Goal: Task Accomplishment & Management: Complete application form

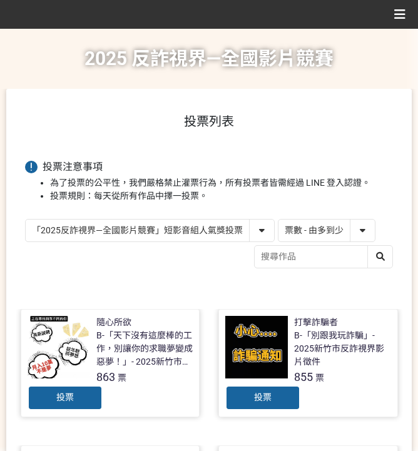
select select "vote"
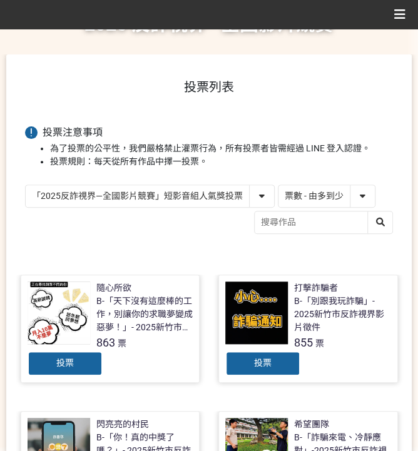
scroll to position [83, 0]
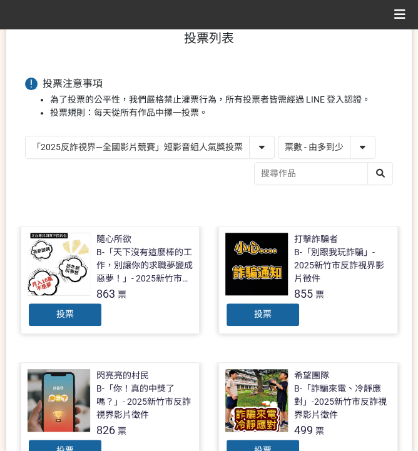
click at [210, 171] on div "「2025反詐視界—全國影片競賽」短影音組人氣獎投票 「2025反詐視界—全國影片競賽」短片組人氣獎投票 作品 - 由新到舊 作品 - 由舊到新 票數 - 由…" at bounding box center [209, 162] width 368 height 53
click at [86, 306] on div "投票" at bounding box center [65, 314] width 75 height 25
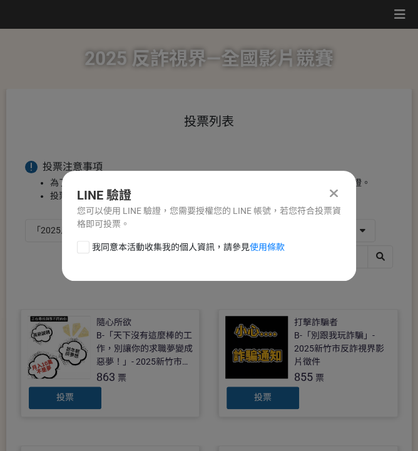
click at [118, 250] on span "我同意本活動收集我的個人資訊，請參見 使用條款" at bounding box center [188, 247] width 193 height 13
click at [86, 250] on input "我同意本活動收集我的個人資訊，請參見 使用條款" at bounding box center [82, 247] width 8 height 8
checkbox input "false"
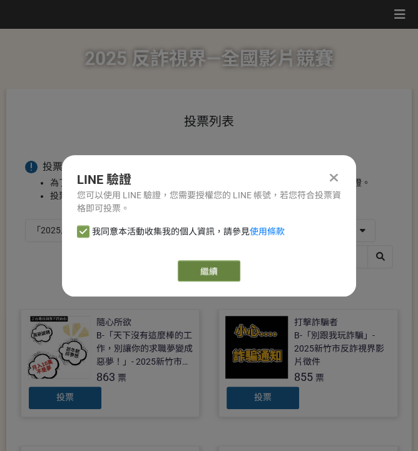
click at [201, 268] on link "繼續" at bounding box center [209, 270] width 63 height 21
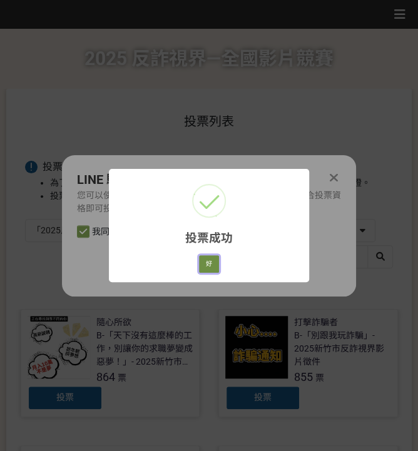
click at [207, 267] on button "好" at bounding box center [209, 264] width 20 height 18
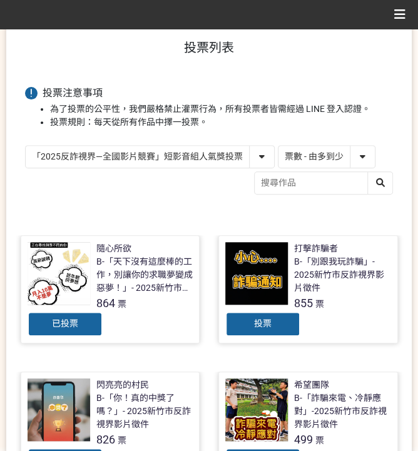
scroll to position [79, 0]
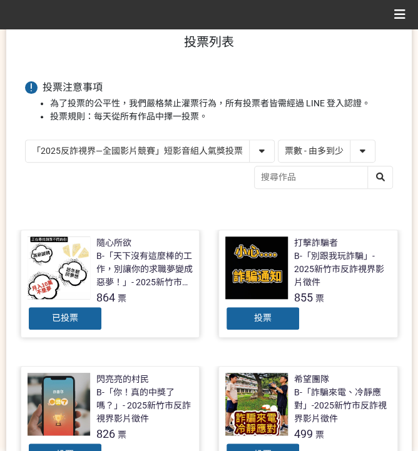
click at [179, 151] on select "「2025反詐視界—全國影片競賽」短影音組人氣獎投票 「2025反詐視界—全國影片競賽」短片組人氣獎投票" at bounding box center [150, 151] width 248 height 22
select select "13146"
click at [26, 140] on select "「2025反詐視界—全國影片競賽」短影音組人氣獎投票 「2025反詐視界—全國影片競賽」短片組人氣獎投票" at bounding box center [150, 151] width 248 height 22
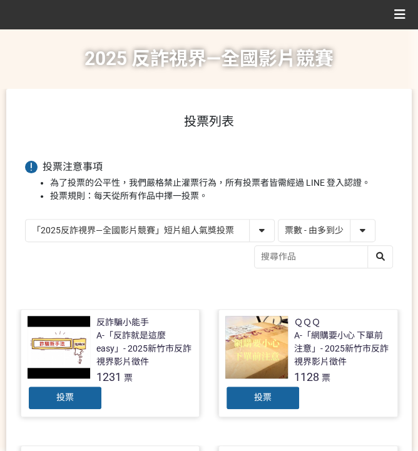
click at [250, 395] on div "投票" at bounding box center [262, 397] width 75 height 25
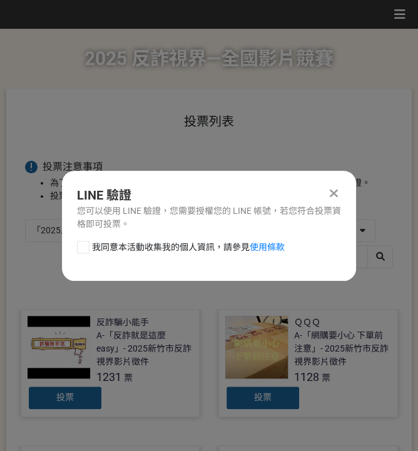
click at [164, 242] on span "我同意本活動收集我的個人資訊，請參見 使用條款" at bounding box center [188, 247] width 193 height 13
click at [86, 243] on input "我同意本活動收集我的個人資訊，請參見 使用條款" at bounding box center [82, 247] width 8 height 8
checkbox input "false"
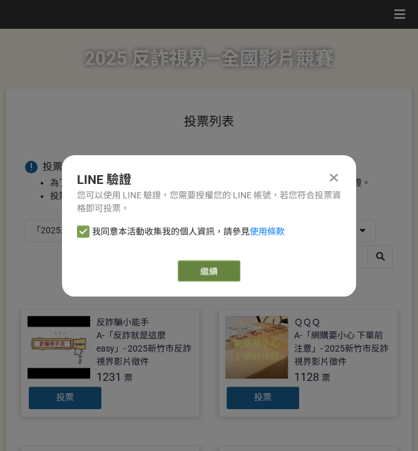
click at [201, 278] on link "繼續" at bounding box center [209, 270] width 63 height 21
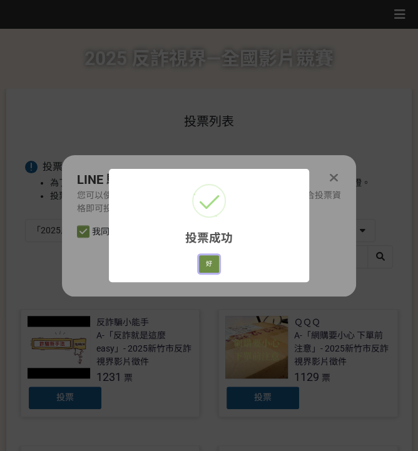
click at [218, 263] on button "好" at bounding box center [209, 264] width 20 height 18
